Goal: Information Seeking & Learning: Find specific page/section

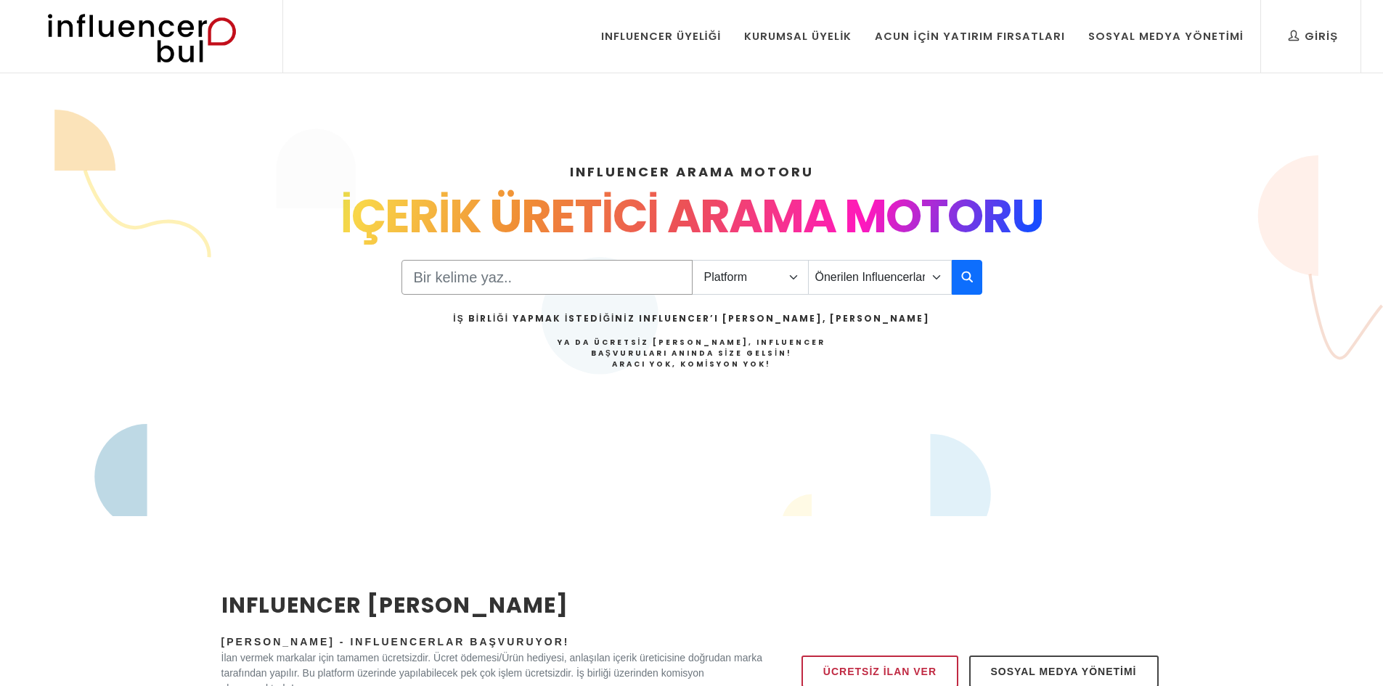
click at [467, 284] on input "Search" at bounding box center [546, 277] width 291 height 35
click at [727, 282] on select "Platform Instagram Facebook Youtube Tiktok Twitter Twitch" at bounding box center [750, 277] width 117 height 35
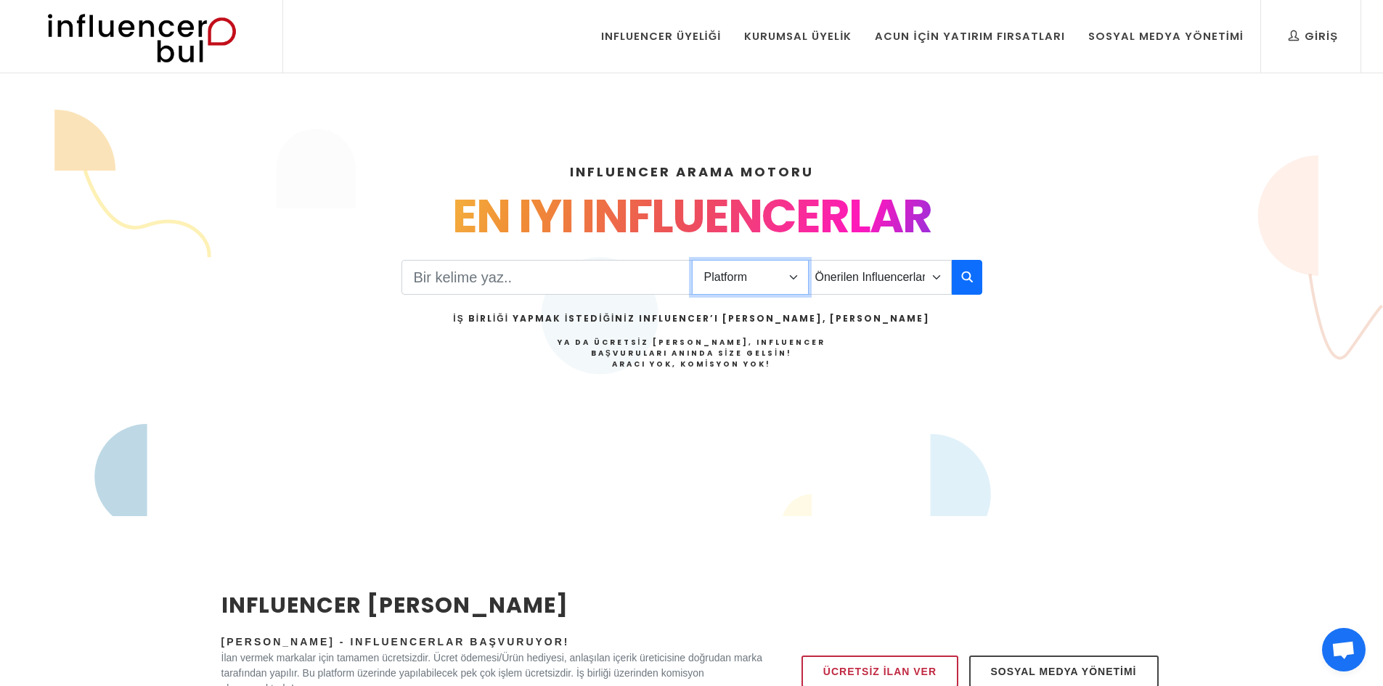
click at [725, 282] on select "Platform Instagram Facebook Youtube Tiktok Twitter Twitch" at bounding box center [750, 277] width 117 height 35
drag, startPoint x: 727, startPoint y: 286, endPoint x: 728, endPoint y: 294, distance: 8.0
click at [727, 287] on select "Platform Instagram Facebook Youtube Tiktok Twitter Twitch" at bounding box center [750, 277] width 117 height 35
select select "1"
click at [692, 260] on select "Platform Instagram Facebook Youtube Tiktok Twitter Twitch" at bounding box center [750, 277] width 117 height 35
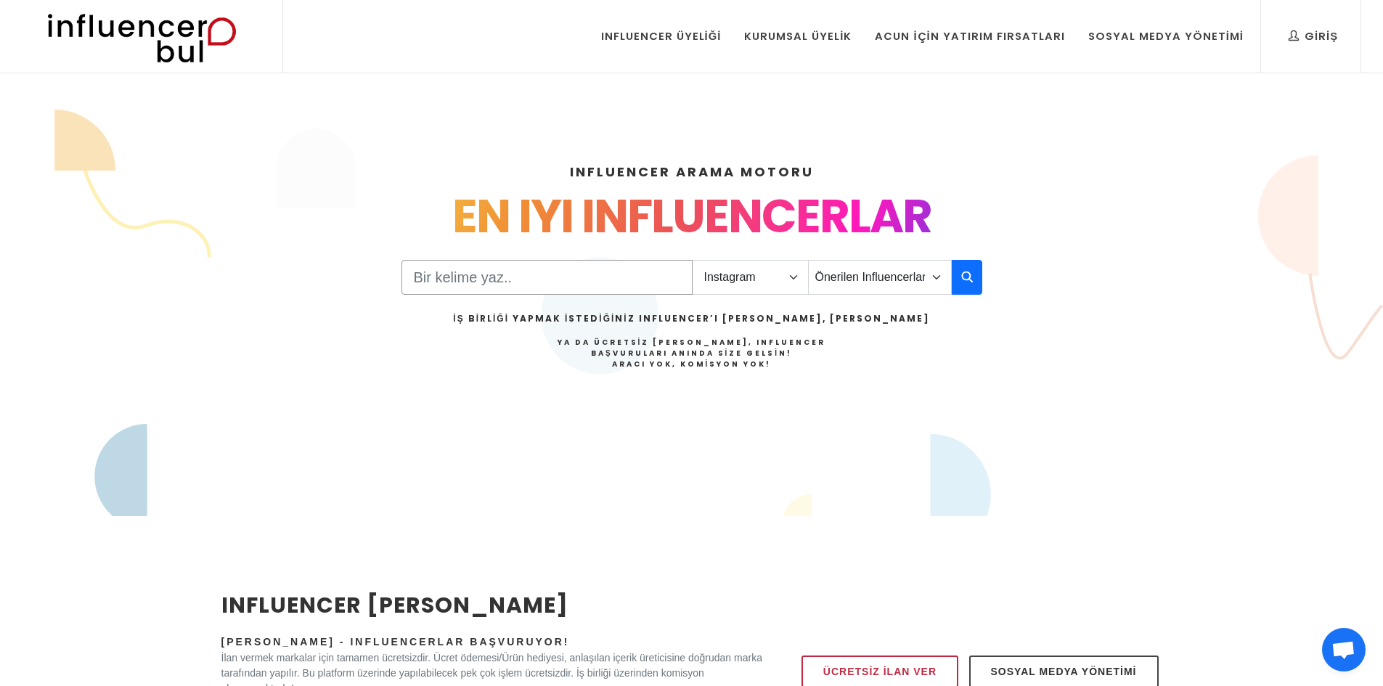
click at [622, 282] on input "Search" at bounding box center [546, 277] width 291 height 35
click at [910, 283] on select "Önerilen Influencerlar Aile & [PERSON_NAME] & [PERSON_NAME] [PERSON_NAME] & Giy…" at bounding box center [880, 277] width 144 height 35
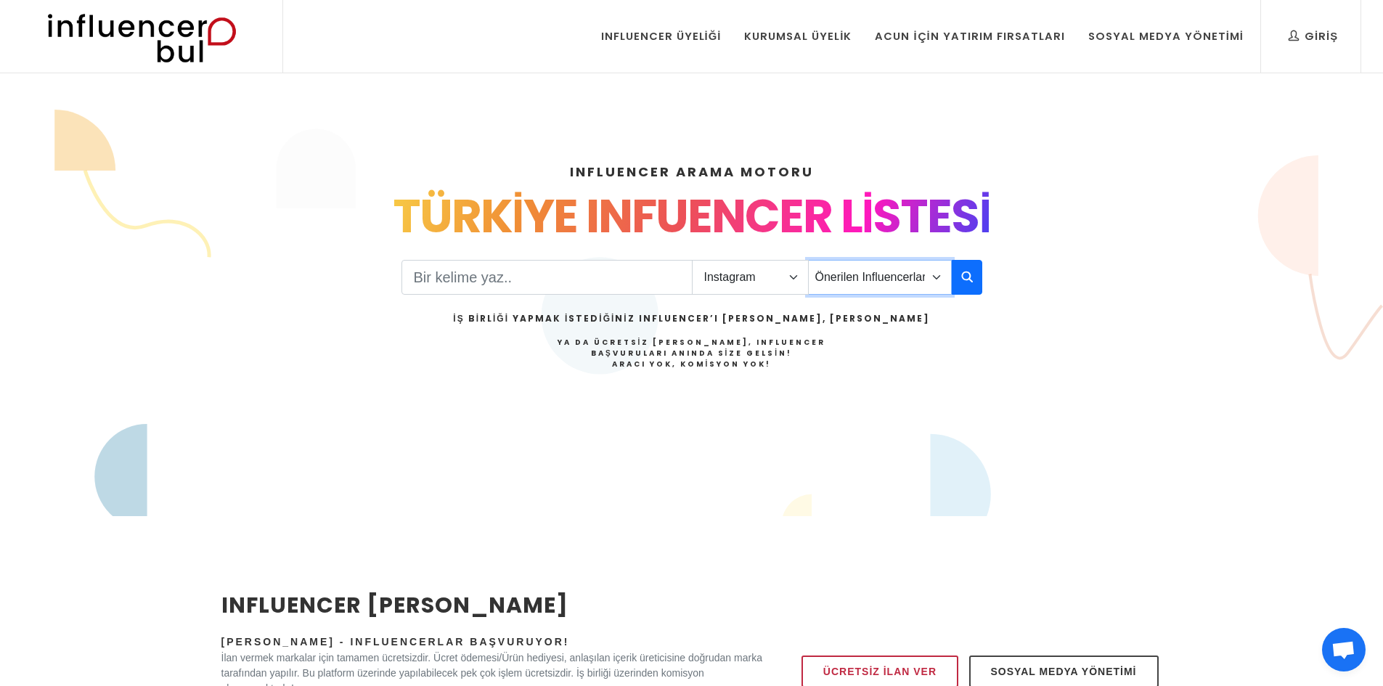
select select "33"
click at [808, 260] on select "Önerilen Influencerlar Aile & [PERSON_NAME] & [PERSON_NAME] [PERSON_NAME] & Giy…" at bounding box center [880, 277] width 144 height 35
click at [547, 278] on input "Search" at bounding box center [546, 277] width 291 height 35
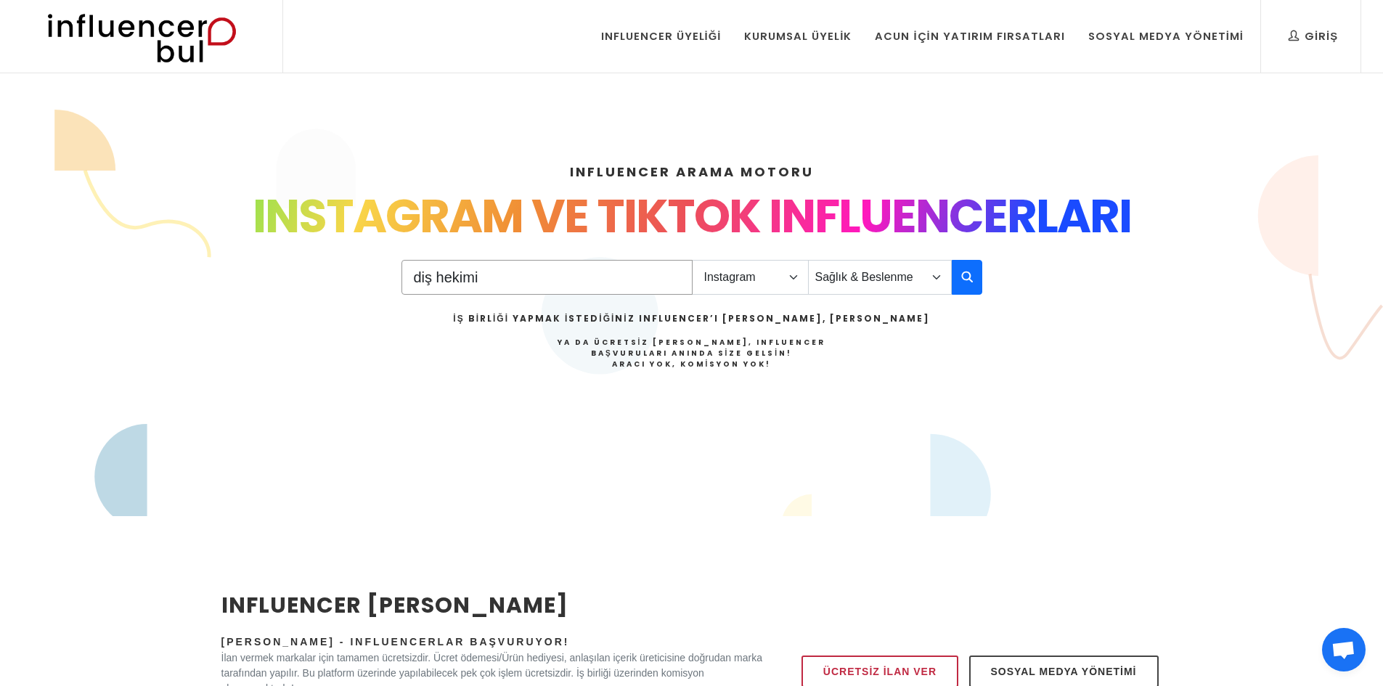
type input "diş hekimi"
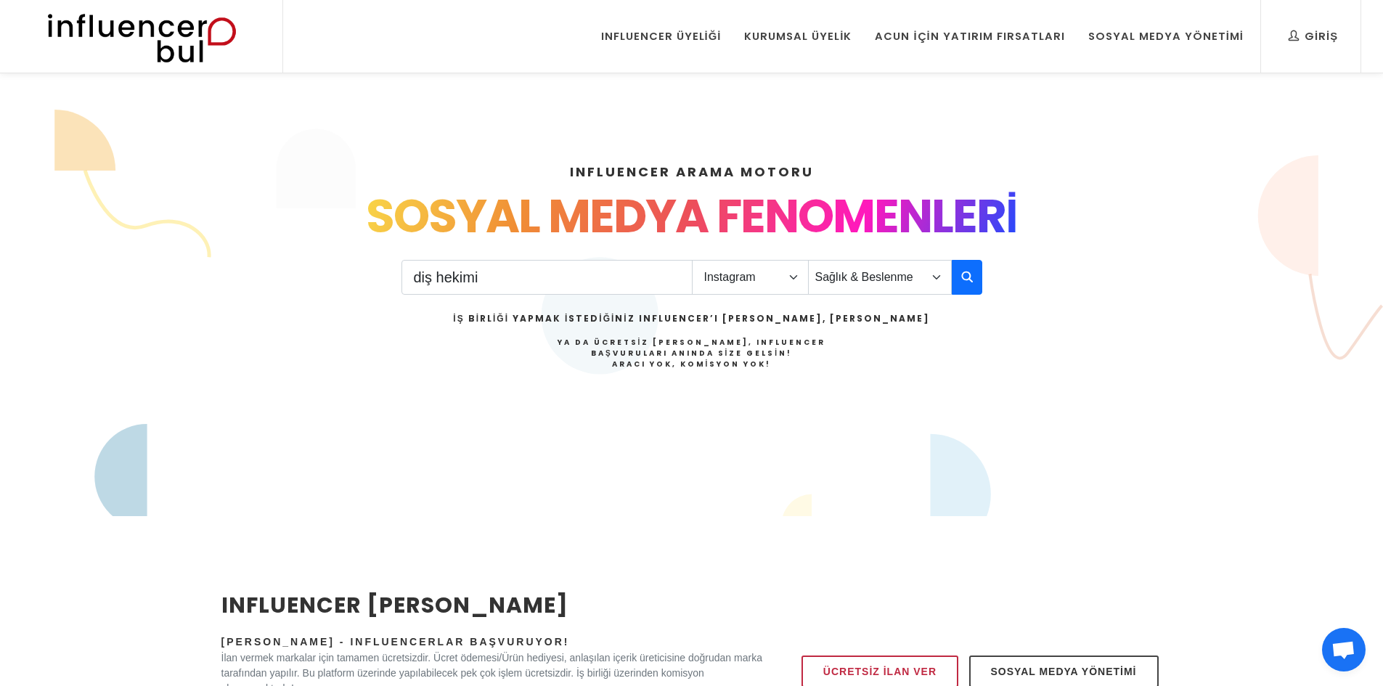
scroll to position [436, 0]
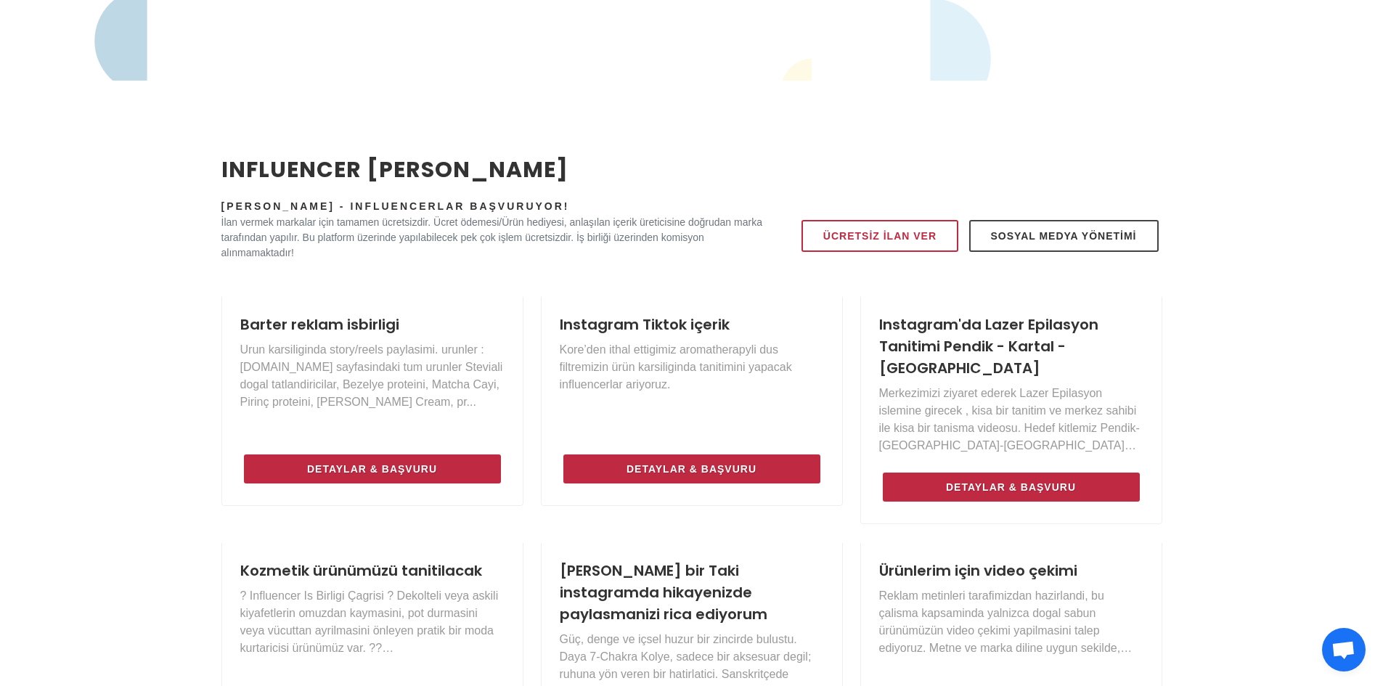
drag, startPoint x: 486, startPoint y: 217, endPoint x: 485, endPoint y: 209, distance: 8.0
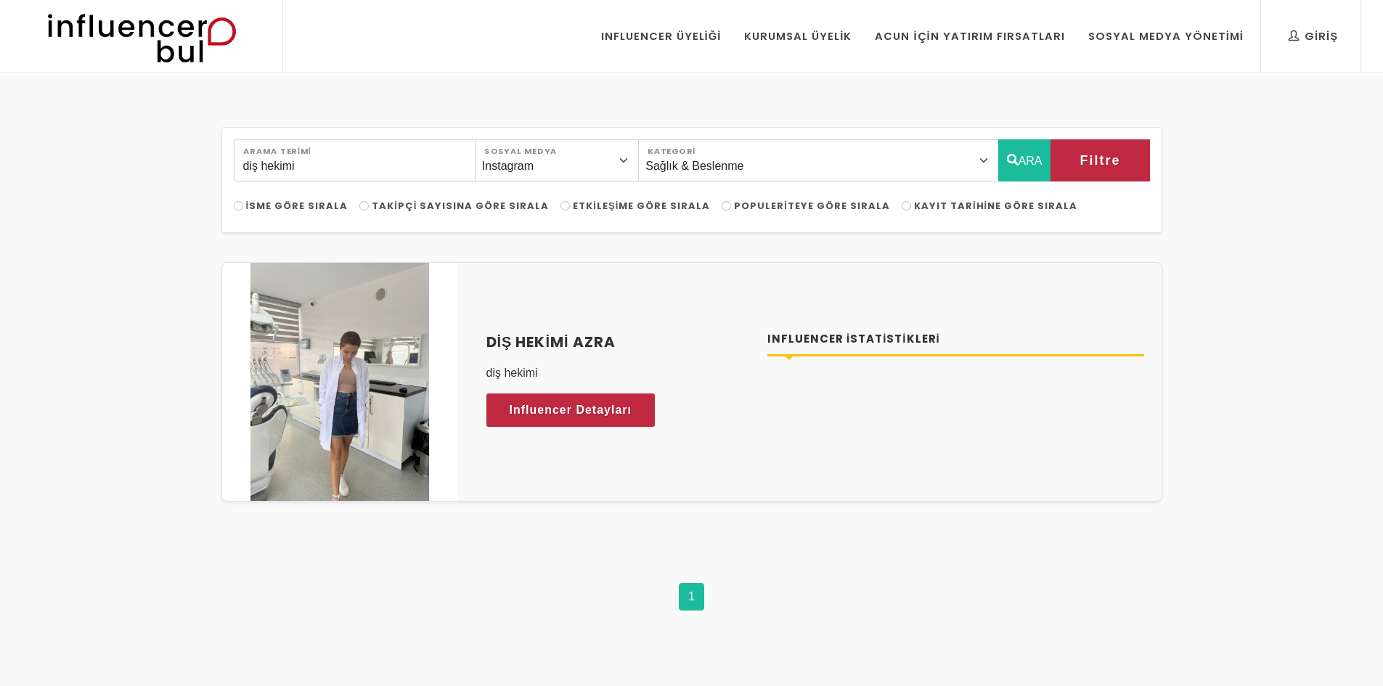
select select "33"
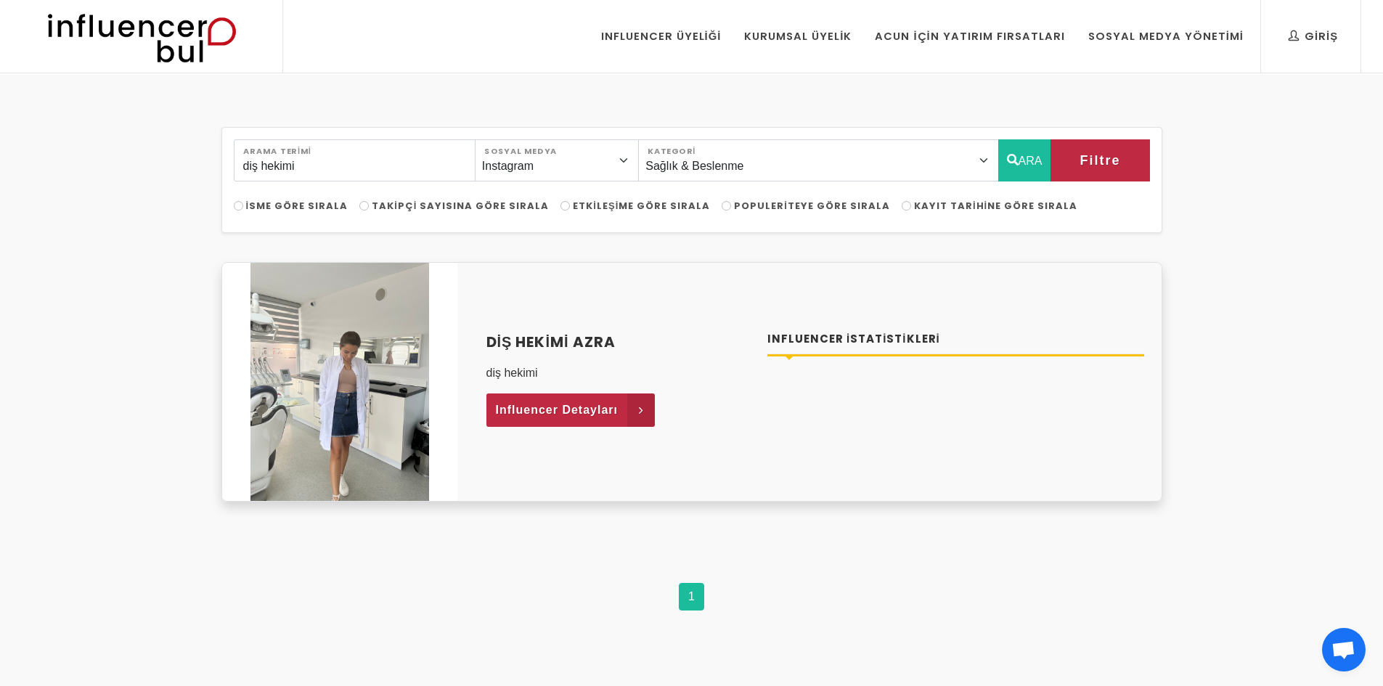
click at [557, 411] on span "Influencer Detayları" at bounding box center [557, 410] width 123 height 22
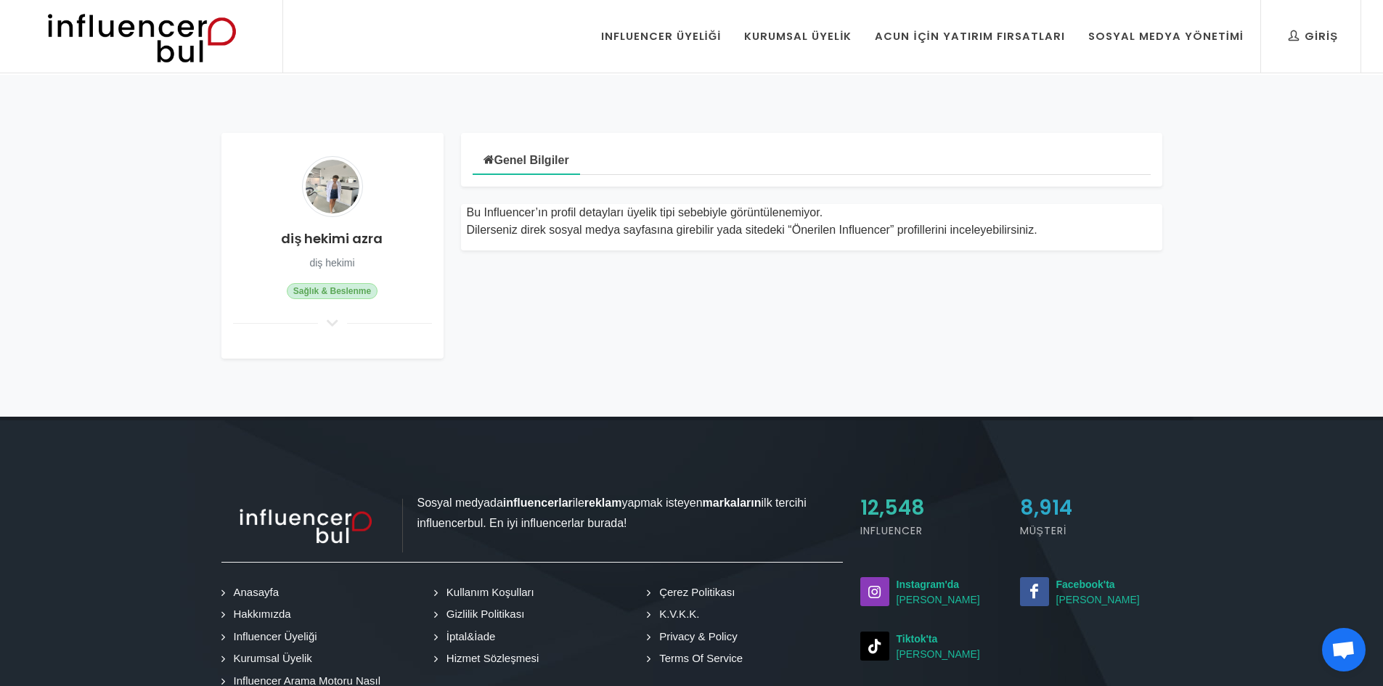
click at [339, 239] on h4 "diş hekimi azra" at bounding box center [332, 239] width 199 height 20
